Goal: Task Accomplishment & Management: Use online tool/utility

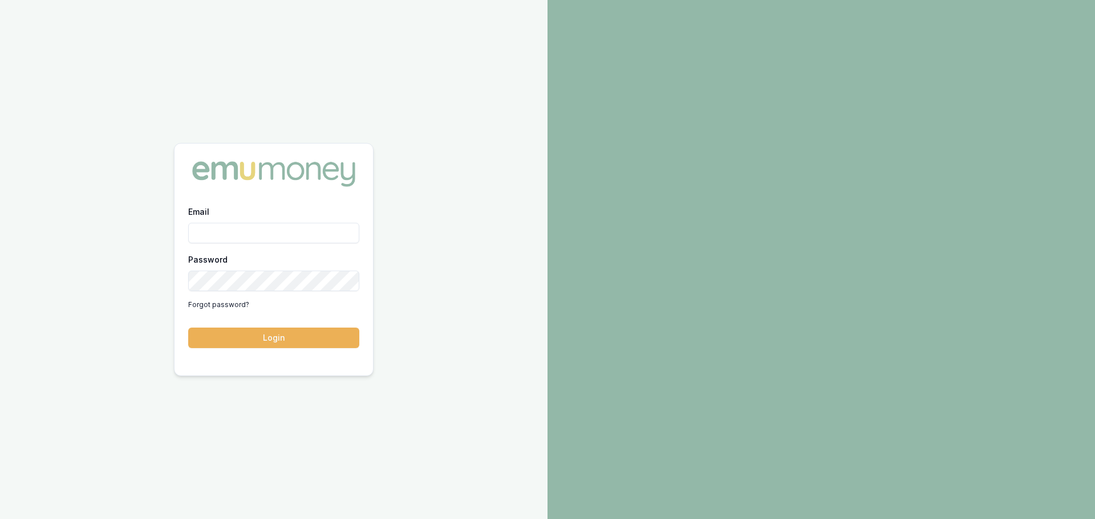
type input "jack.armstrong@emumoney.com.au"
click at [245, 352] on div "Email jack.armstrong@emumoney.com.au Password Forgot password? Login" at bounding box center [273, 283] width 198 height 157
click at [253, 343] on button "Login" at bounding box center [273, 338] width 171 height 21
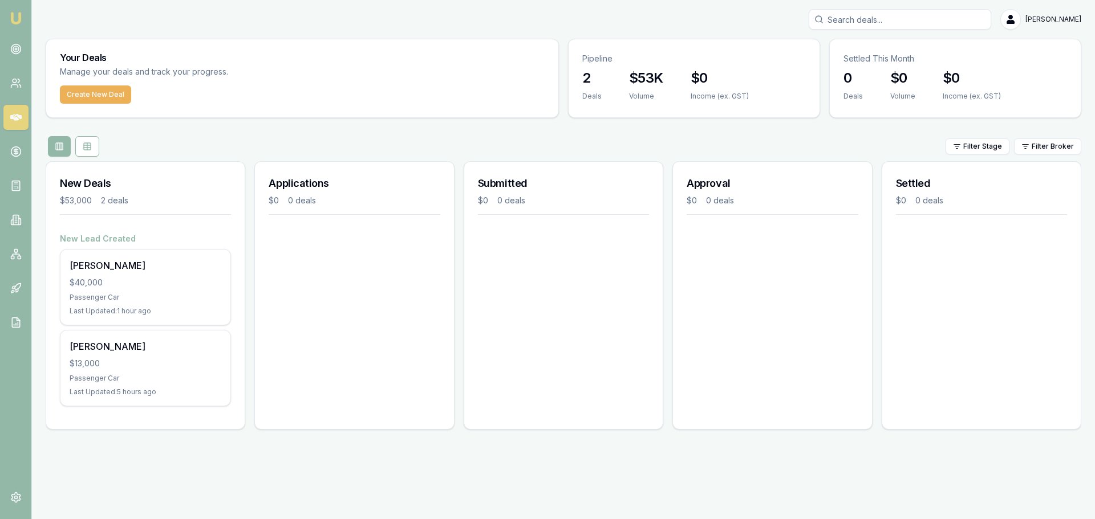
click at [186, 226] on div "New Deals $53,000 2 deals" at bounding box center [145, 197] width 198 height 71
click at [290, 235] on div "Applications $0 0 deals" at bounding box center [354, 295] width 200 height 269
click at [191, 185] on h3 "New Deals" at bounding box center [145, 184] width 171 height 16
click at [17, 50] on icon at bounding box center [15, 48] width 11 height 11
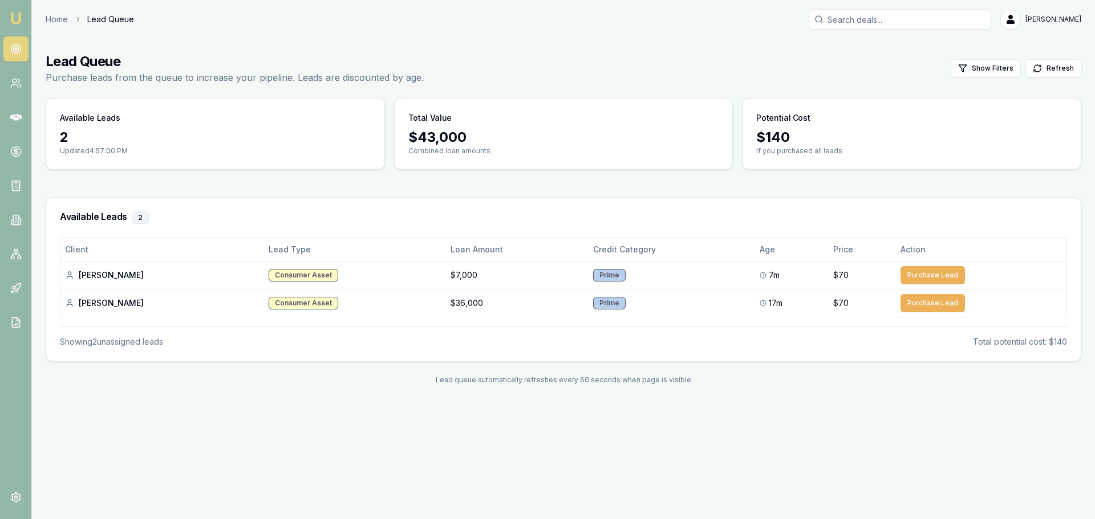
click at [265, 425] on div "Emu Broker Home Lead Queue Jack Armstrong Toggle Menu Lead Queue Purchase leads…" at bounding box center [547, 259] width 1095 height 519
